Goal: Task Accomplishment & Management: Manage account settings

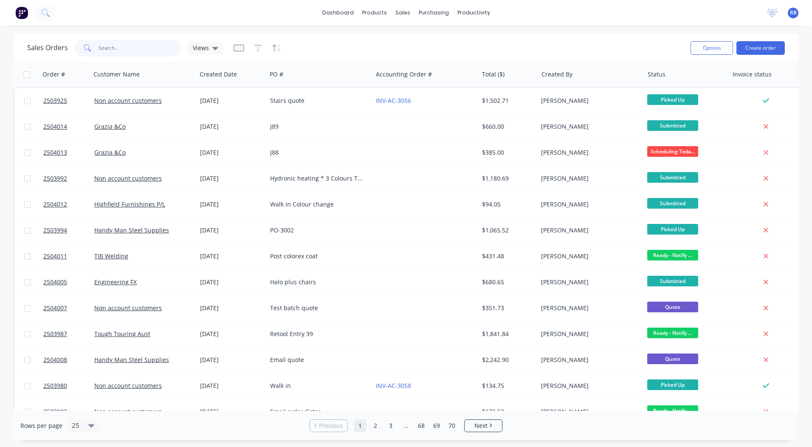
click at [129, 46] on input "text" at bounding box center [140, 47] width 83 height 17
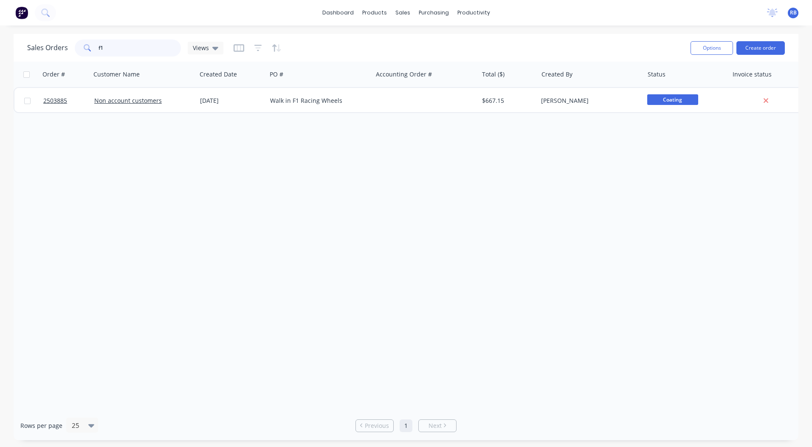
type input "f1"
drag, startPoint x: 129, startPoint y: 46, endPoint x: 300, endPoint y: 170, distance: 211.6
click at [300, 170] on div "Order # Customer Name Created Date PO # Accounting Order # Total ($) Created By…" at bounding box center [406, 236] width 785 height 349
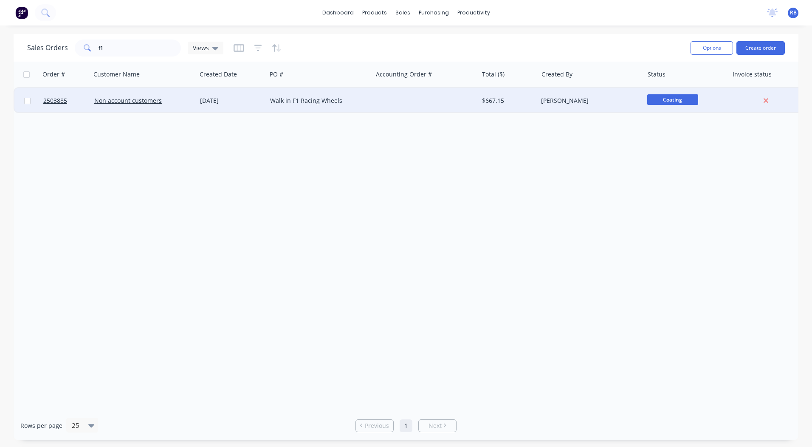
click at [311, 107] on div "Walk in F1 Racing Wheels" at bounding box center [320, 100] width 106 height 25
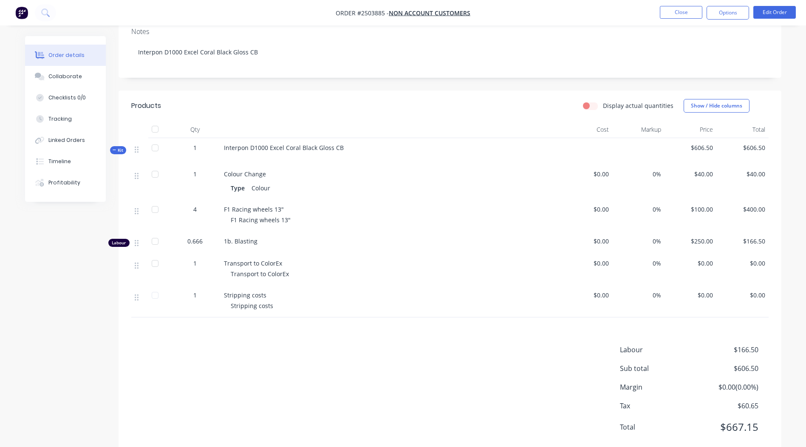
scroll to position [167, 0]
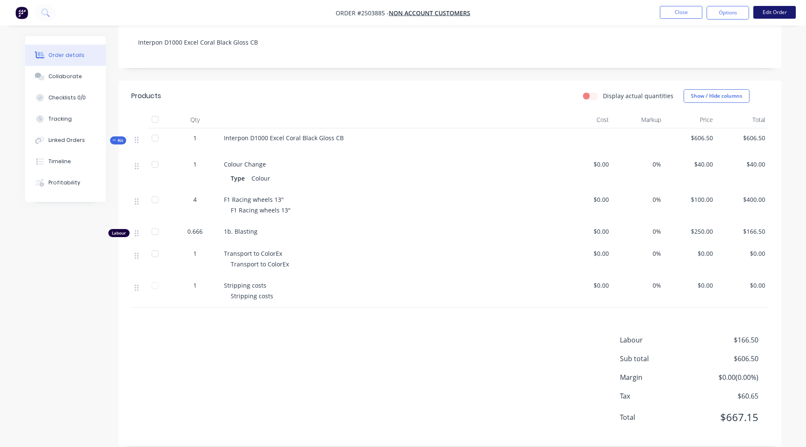
click at [774, 13] on button "Edit Order" at bounding box center [774, 12] width 42 height 13
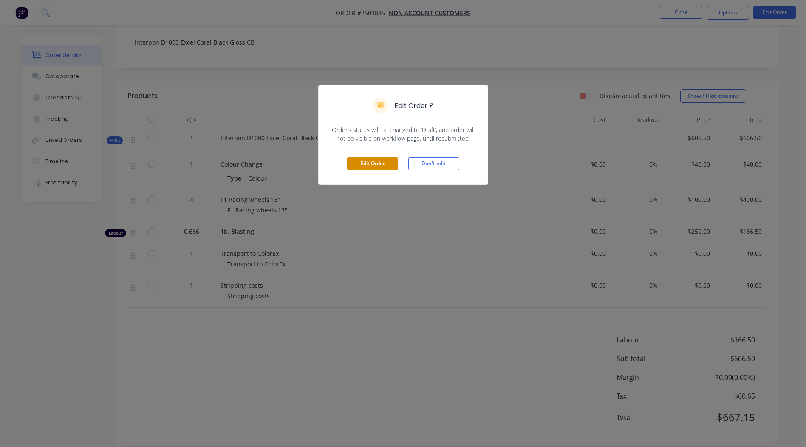
click at [362, 166] on button "Edit Order" at bounding box center [372, 163] width 51 height 13
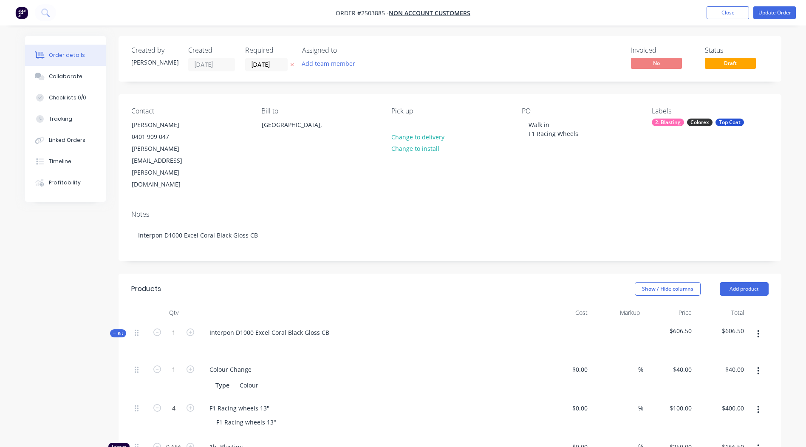
scroll to position [170, 0]
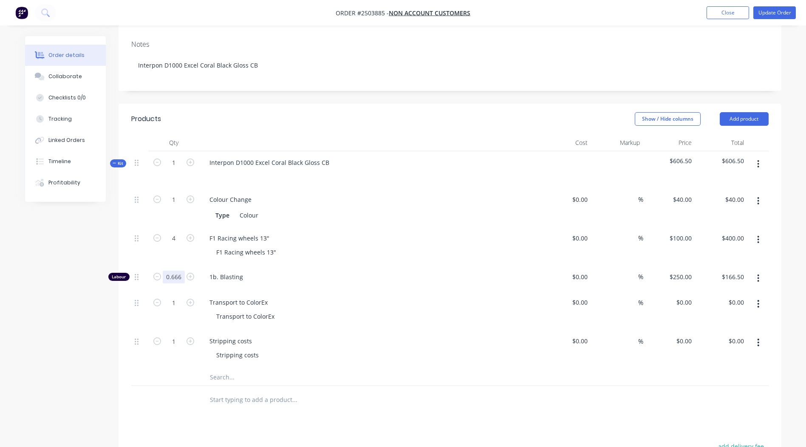
click at [173, 206] on input "0.666" at bounding box center [174, 199] width 22 height 13
type input "1"
type input "$250.00"
click at [389, 112] on div "Show / Hide columns Add product" at bounding box center [517, 119] width 502 height 14
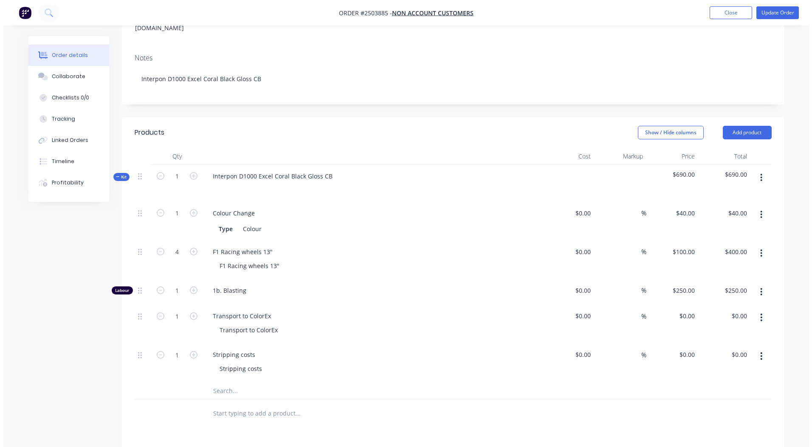
scroll to position [151, 0]
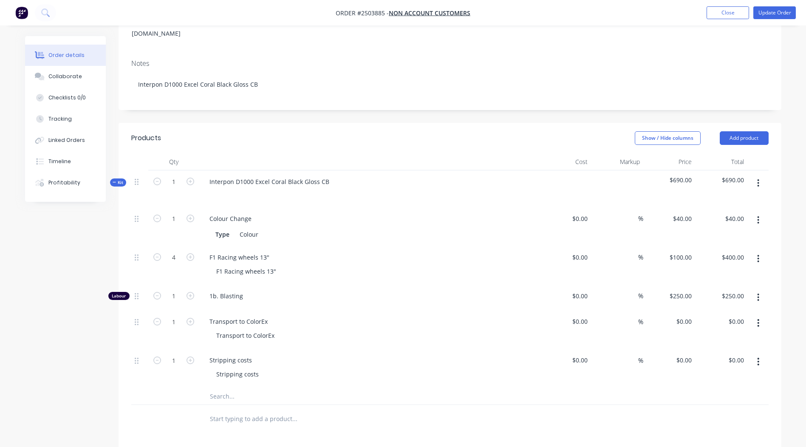
click at [761, 175] on button "button" at bounding box center [758, 182] width 20 height 15
click at [733, 199] on div "Add product to kit" at bounding box center [727, 205] width 65 height 12
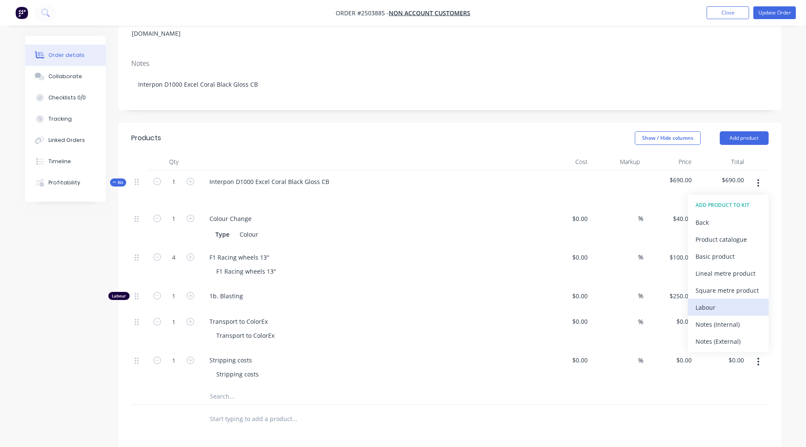
click at [730, 301] on div "Labour" at bounding box center [727, 307] width 65 height 12
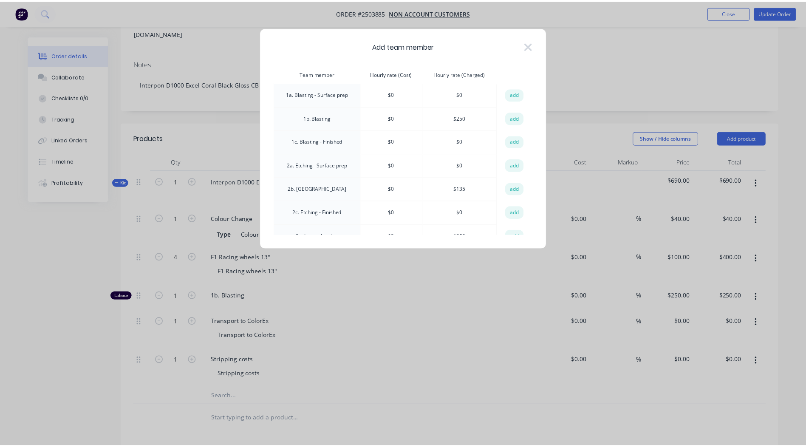
scroll to position [0, 0]
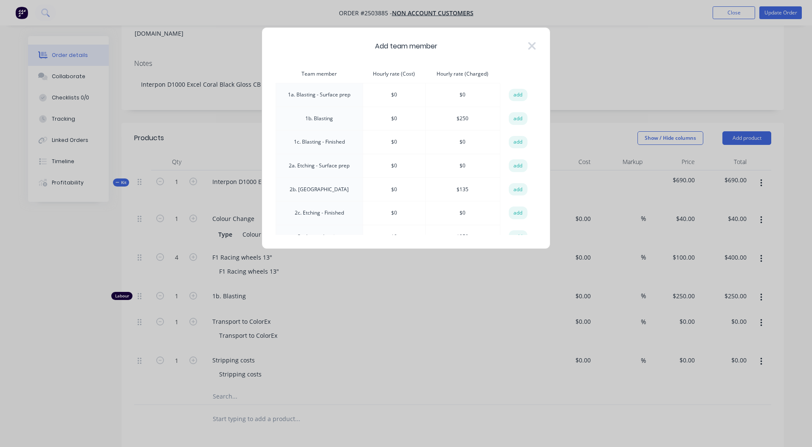
click at [525, 47] on div "Add team member" at bounding box center [406, 46] width 261 height 10
click at [527, 46] on div "Add team member" at bounding box center [406, 46] width 261 height 10
click at [530, 44] on icon at bounding box center [532, 46] width 8 height 8
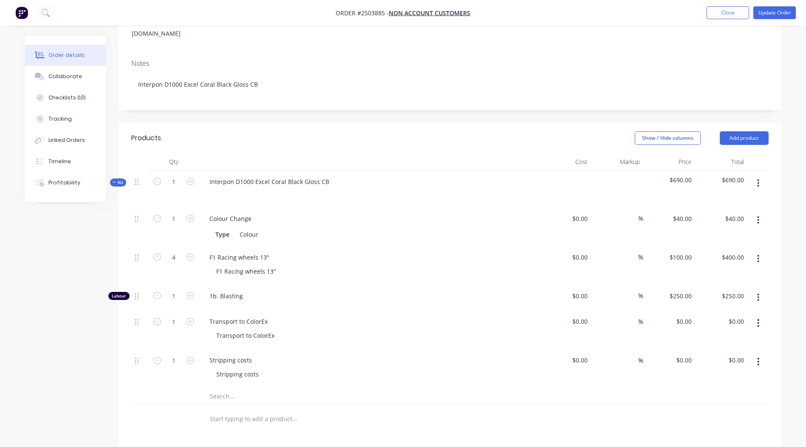
click at [751, 175] on button "button" at bounding box center [758, 182] width 20 height 15
click at [737, 199] on div "Add product to kit" at bounding box center [727, 205] width 65 height 12
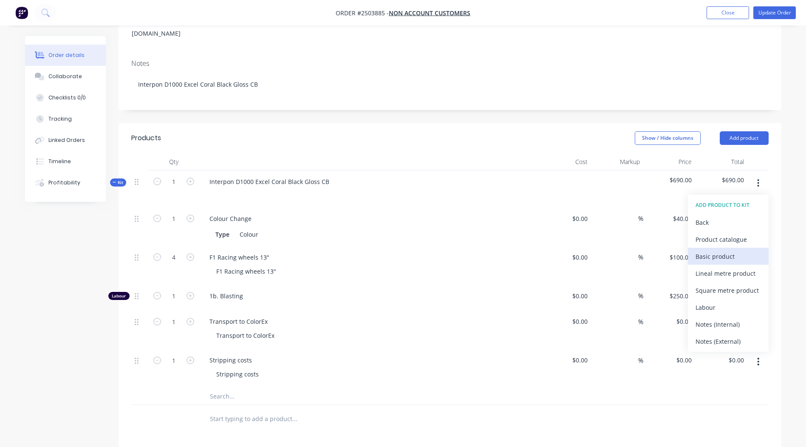
click at [725, 250] on div "Basic product" at bounding box center [727, 256] width 65 height 12
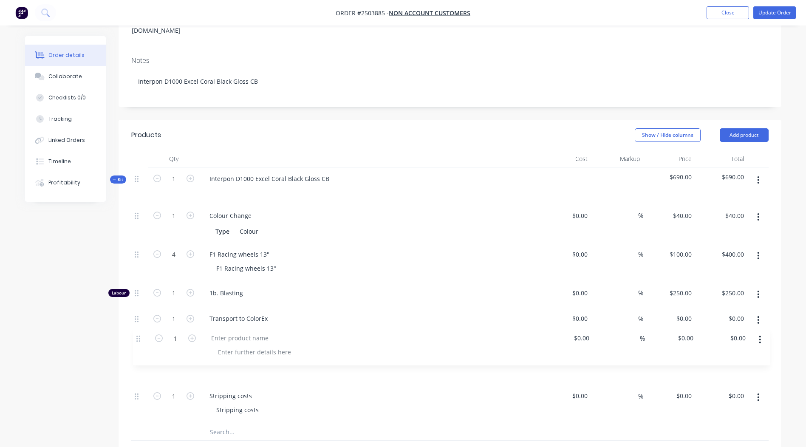
scroll to position [155, 0]
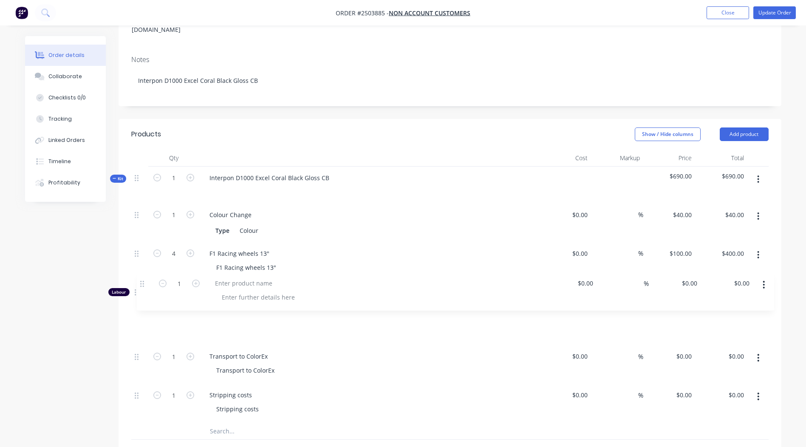
drag, startPoint x: 136, startPoint y: 364, endPoint x: 141, endPoint y: 282, distance: 82.2
click at [141, 282] on div "1 Colour Change Type Colour $0.00 $0.00 % $40.00 $40.00 $40.00 $40.00 4 F1 Raci…" at bounding box center [449, 312] width 637 height 219
click at [240, 311] on div at bounding box center [238, 317] width 71 height 12
click at [219, 311] on div "De-gas" at bounding box center [219, 317] width 33 height 12
click at [686, 311] on input "0" at bounding box center [685, 317] width 20 height 12
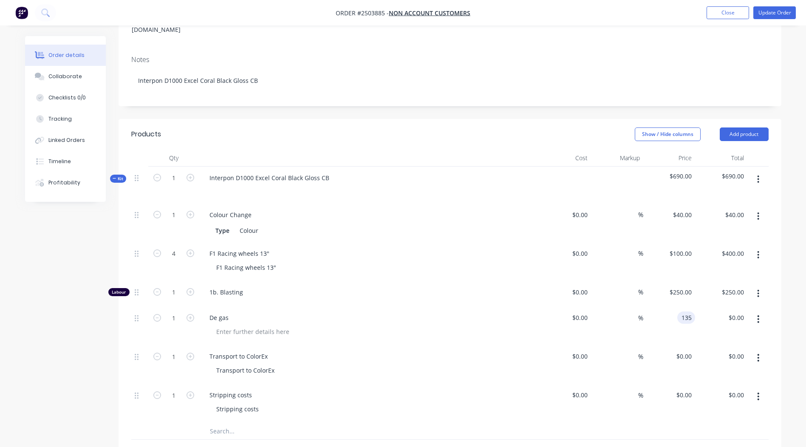
type input "$135.00"
click at [783, 246] on div "Order details Collaborate Checklists 0/0 Tracking Linked Orders Timeline Profit…" at bounding box center [403, 283] width 773 height 802
click at [167, 221] on input "1" at bounding box center [174, 215] width 22 height 13
type input "0.5"
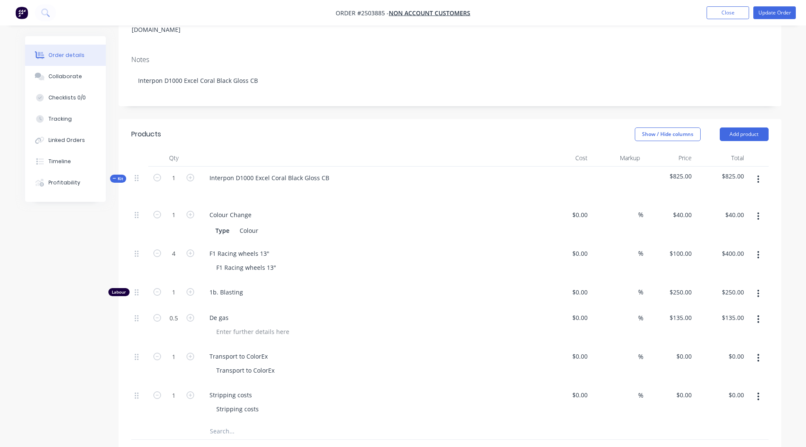
type input "$67.50"
click at [793, 230] on div "Order details Collaborate Checklists 0/0 Tracking Linked Orders Timeline Profit…" at bounding box center [403, 264] width 806 height 838
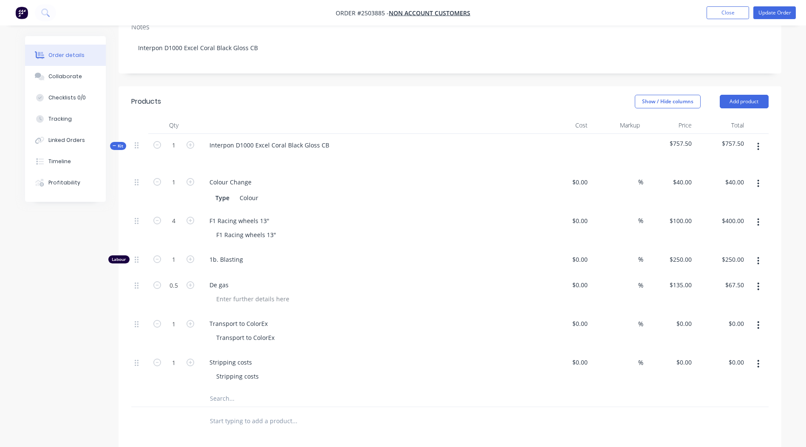
scroll to position [182, 0]
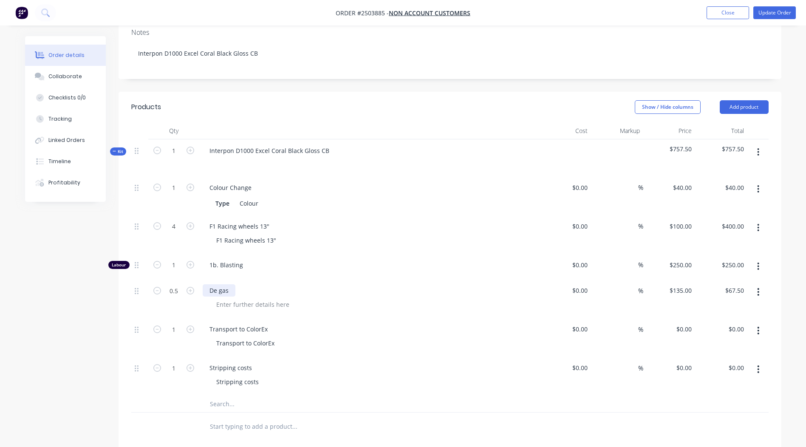
click at [232, 284] on div "De gas" at bounding box center [219, 290] width 33 height 12
drag, startPoint x: 269, startPoint y: 254, endPoint x: 241, endPoint y: 263, distance: 29.8
click at [241, 279] on div "De gas and washing" at bounding box center [369, 298] width 340 height 39
click at [340, 284] on div "De gas and washing" at bounding box center [369, 290] width 333 height 12
click at [180, 194] on input "0.5" at bounding box center [174, 187] width 22 height 13
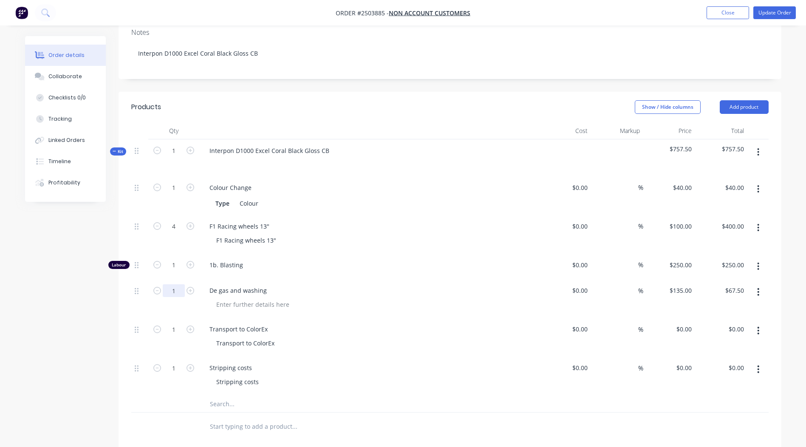
type input "1"
type input "$135.00"
click at [793, 280] on div "Order details Collaborate Checklists 0/0 Tracking Linked Orders Timeline Profit…" at bounding box center [403, 237] width 806 height 838
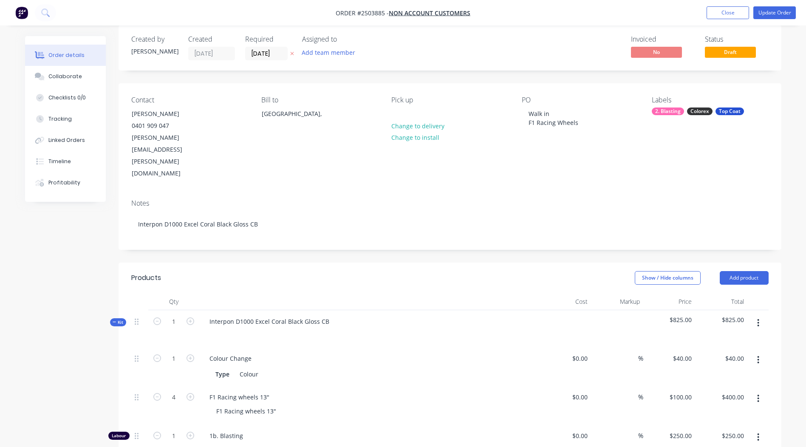
scroll to position [0, 0]
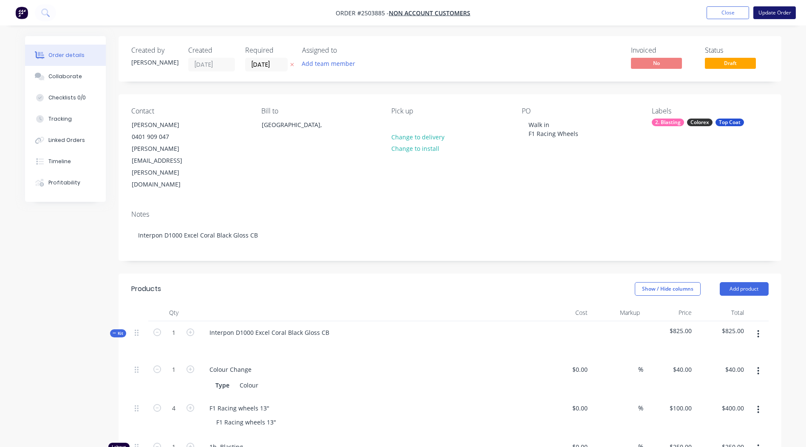
click at [772, 14] on button "Update Order" at bounding box center [774, 12] width 42 height 13
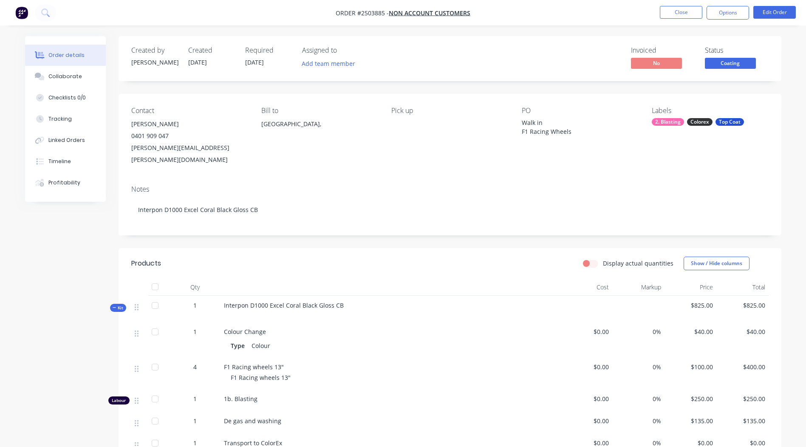
click at [740, 63] on span "Coating" at bounding box center [730, 63] width 51 height 11
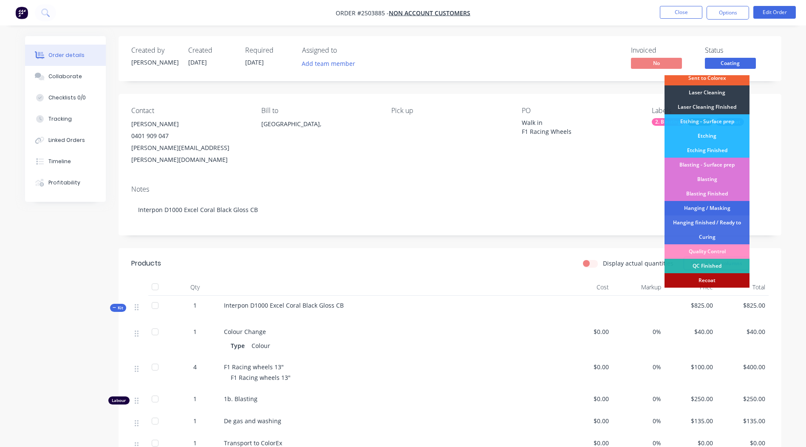
scroll to position [182, 0]
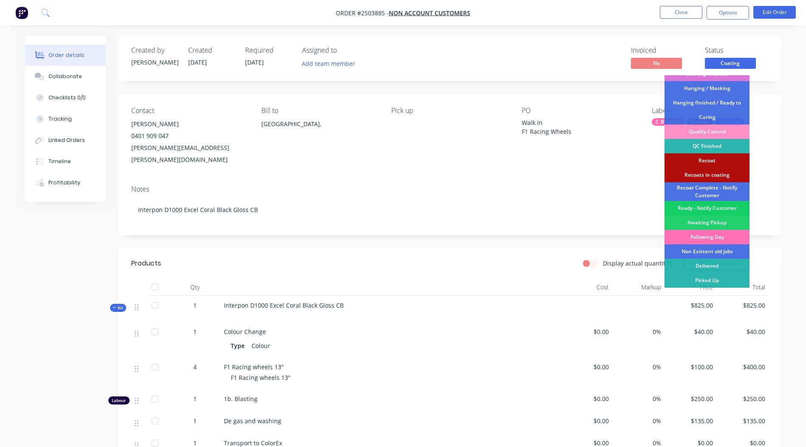
click at [709, 207] on div "Ready - Notify Customer" at bounding box center [706, 208] width 85 height 14
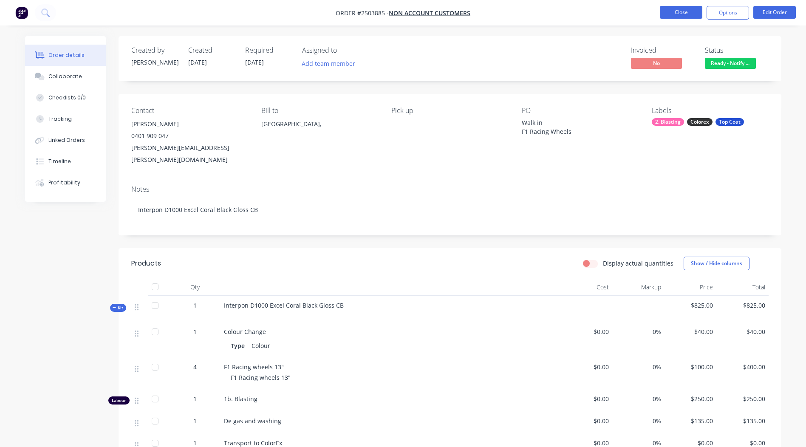
click at [688, 11] on button "Close" at bounding box center [681, 12] width 42 height 13
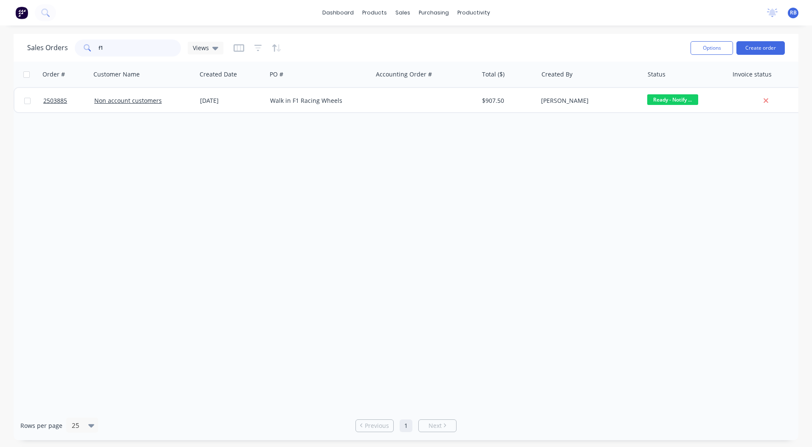
click at [0, 59] on html "dashboard products sales purchasing productivity dashboard products Product Cat…" at bounding box center [406, 223] width 812 height 447
type input "3"
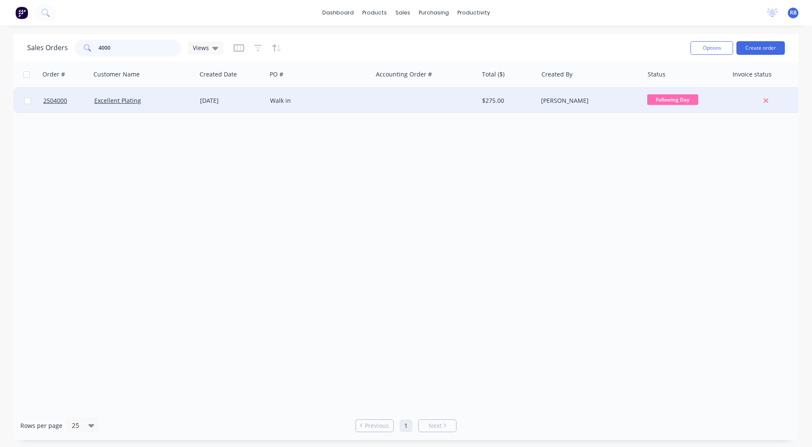
type input "4000"
click at [184, 97] on div "Excellent Plating" at bounding box center [141, 100] width 94 height 8
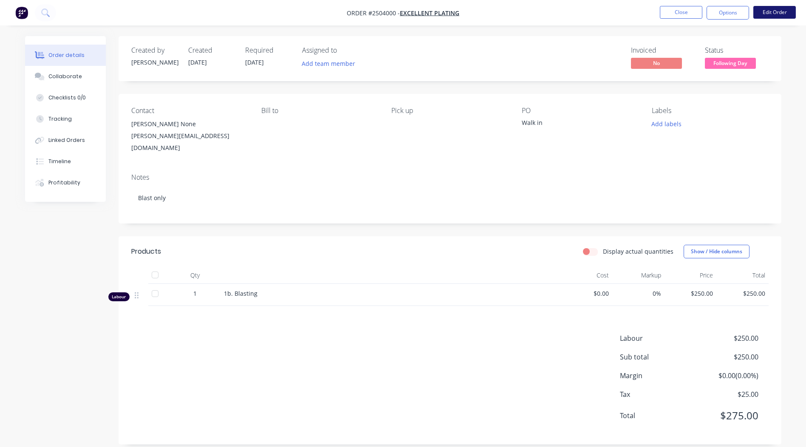
click at [767, 14] on button "Edit Order" at bounding box center [774, 12] width 42 height 13
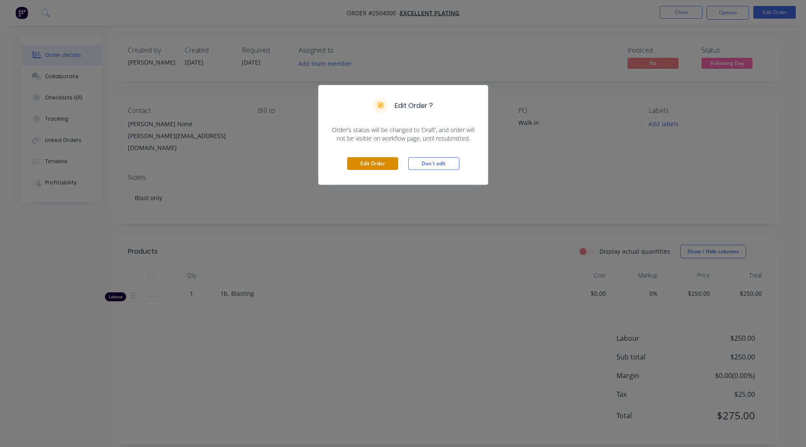
click at [370, 163] on button "Edit Order" at bounding box center [372, 163] width 51 height 13
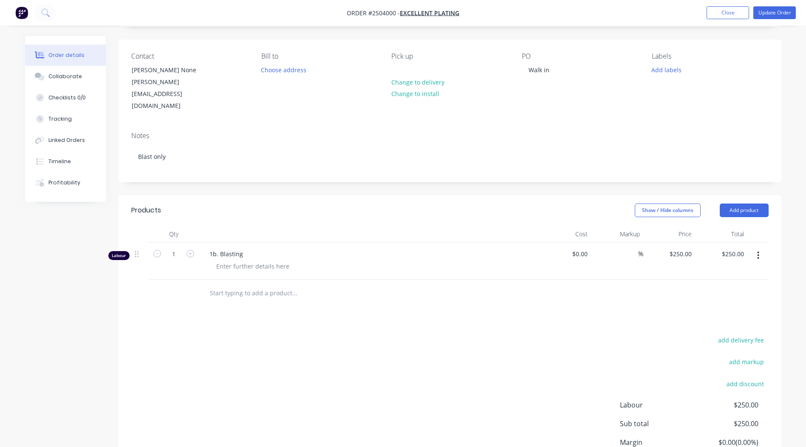
scroll to position [85, 0]
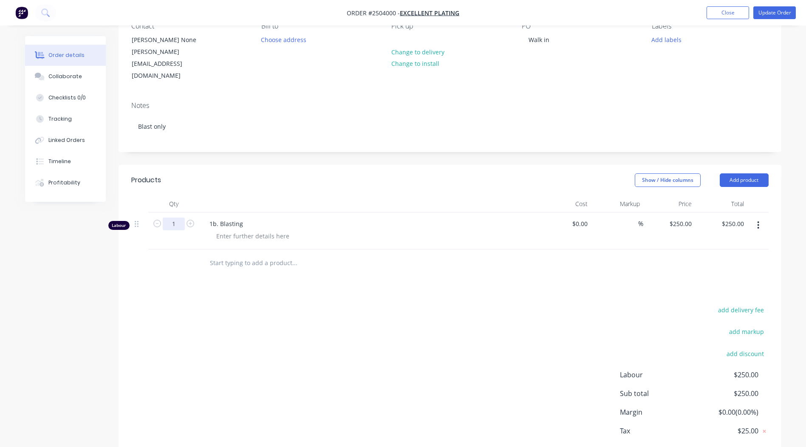
click at [170, 217] on input "1" at bounding box center [174, 223] width 22 height 13
type input "0.8333"
type input "$208.33"
click at [308, 327] on div "add delivery fee add markup add discount Labour $250.00 Sub total $250.00 Margi…" at bounding box center [449, 386] width 637 height 164
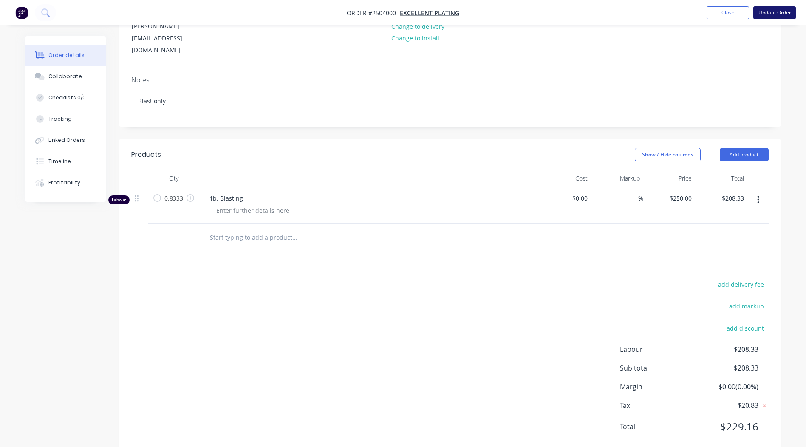
click at [767, 13] on button "Update Order" at bounding box center [774, 12] width 42 height 13
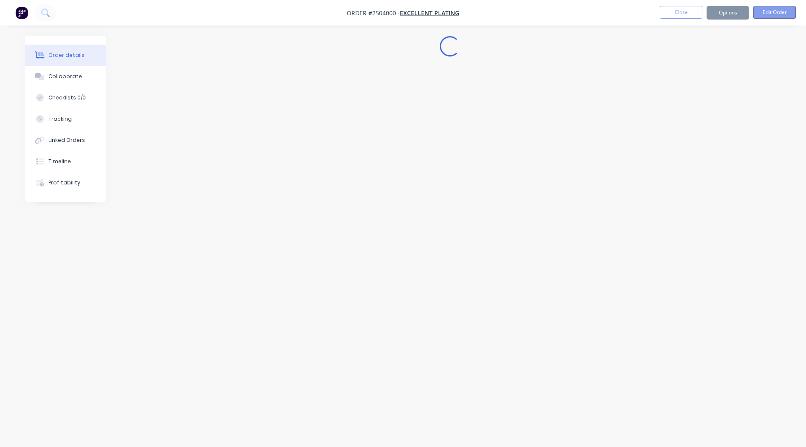
scroll to position [0, 0]
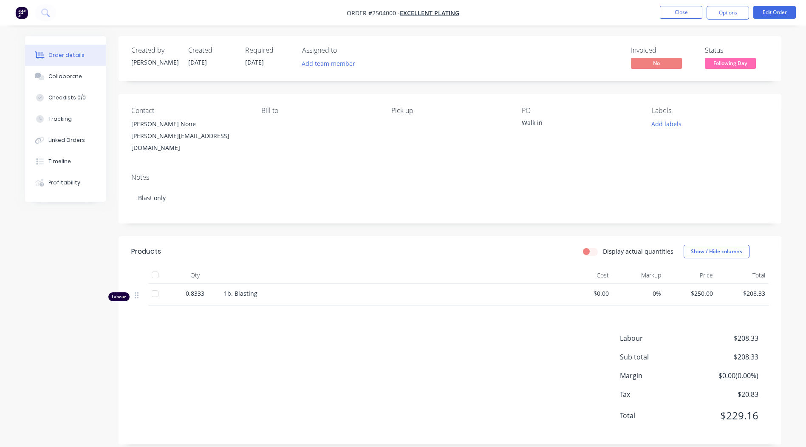
click at [722, 65] on span "Following Day" at bounding box center [730, 63] width 51 height 11
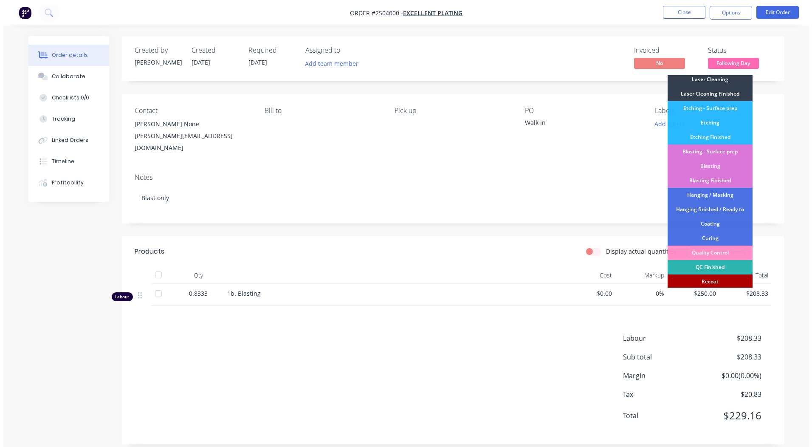
scroll to position [182, 0]
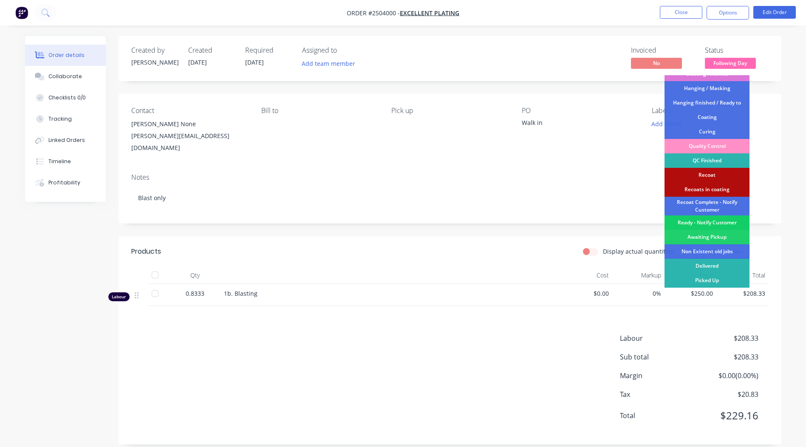
click at [698, 223] on div "Ready - Notify Customer" at bounding box center [706, 222] width 85 height 14
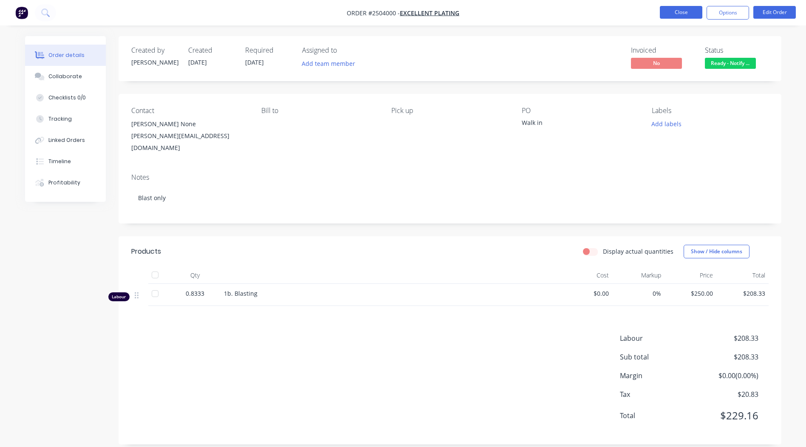
click at [679, 10] on button "Close" at bounding box center [681, 12] width 42 height 13
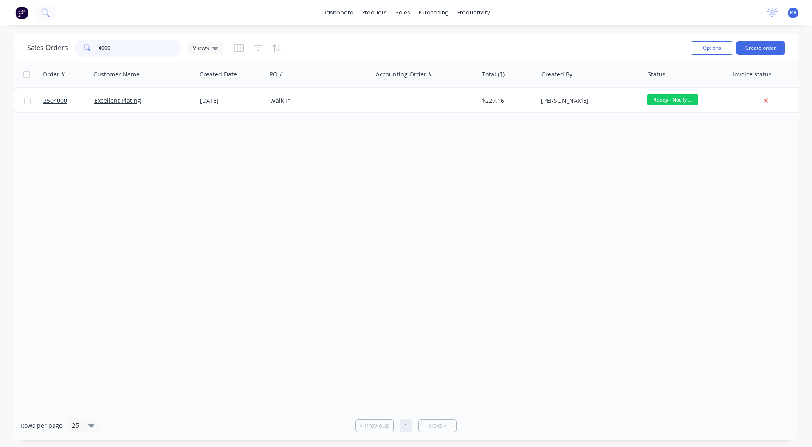
drag, startPoint x: 22, startPoint y: 55, endPoint x: 0, endPoint y: 45, distance: 23.8
click at [0, 51] on html "dashboard products sales purchasing productivity dashboard products Product Cat…" at bounding box center [406, 223] width 812 height 447
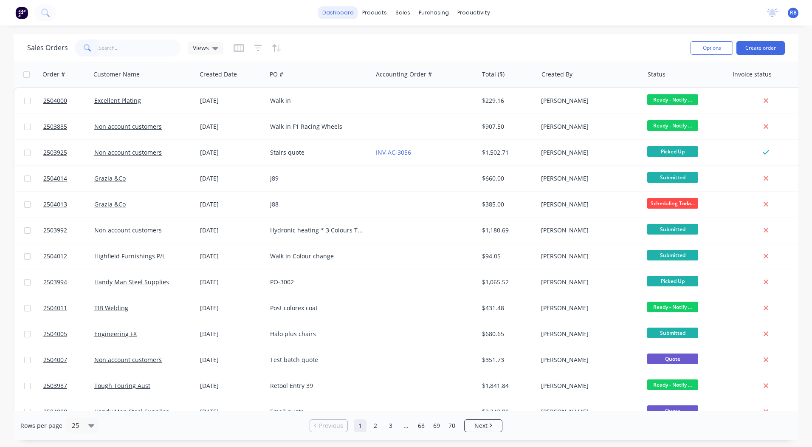
click at [344, 10] on link "dashboard" at bounding box center [338, 12] width 40 height 13
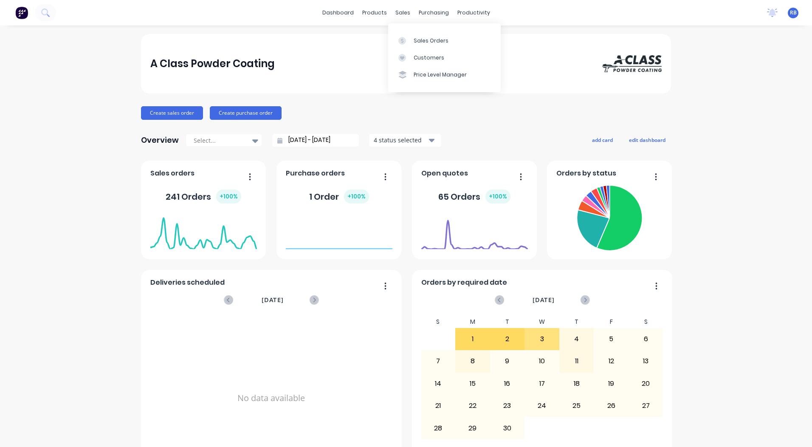
click at [715, 174] on div "A Class Powder Coating Create sales order Create purchase order Overview Select…" at bounding box center [406, 419] width 812 height 771
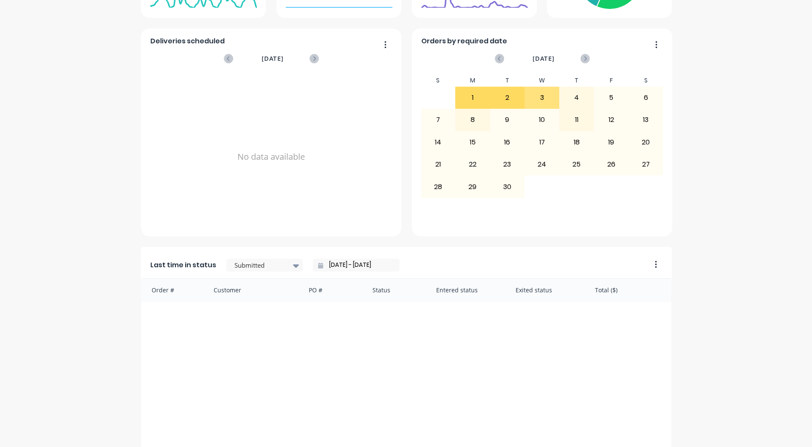
scroll to position [323, 0]
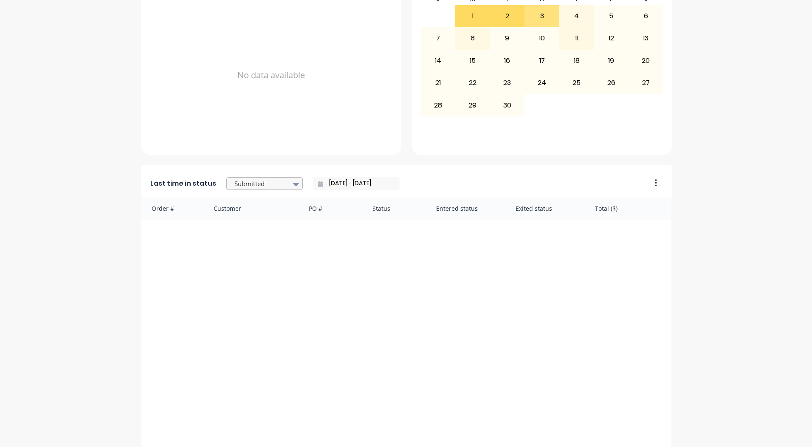
click at [252, 178] on div at bounding box center [261, 183] width 54 height 11
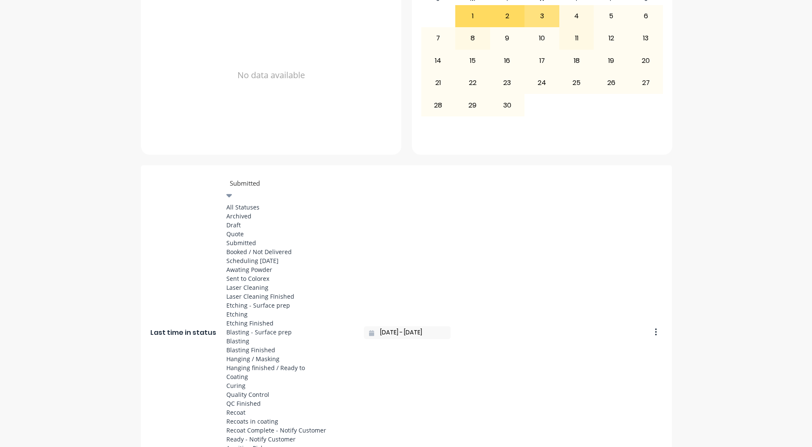
scroll to position [441, 0]
click at [253, 434] on div "Ready - Notify Customer" at bounding box center [289, 438] width 127 height 9
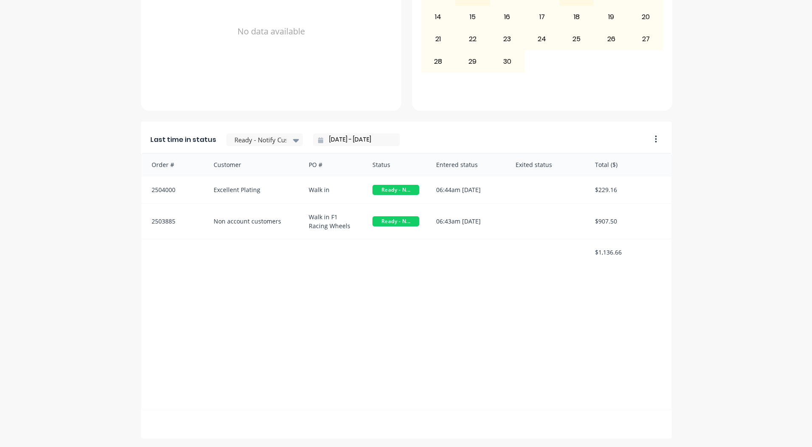
scroll to position [0, 0]
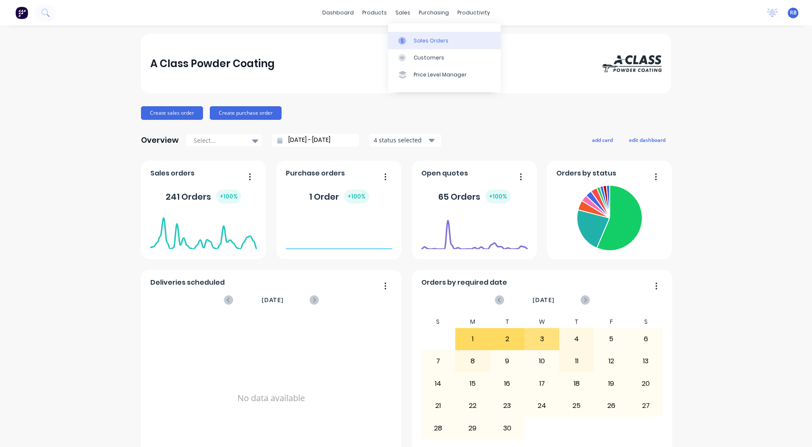
click at [410, 36] on link "Sales Orders" at bounding box center [444, 40] width 113 height 17
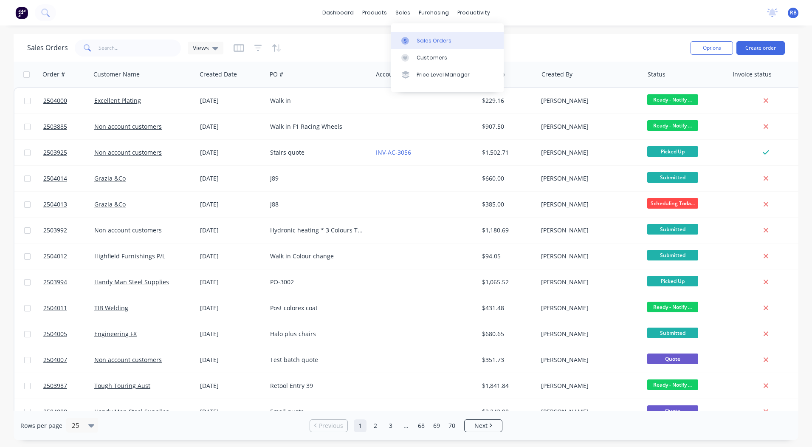
drag, startPoint x: 413, startPoint y: 34, endPoint x: 430, endPoint y: 34, distance: 17.0
click at [413, 34] on link "Sales Orders" at bounding box center [447, 40] width 113 height 17
